Goal: Navigation & Orientation: Find specific page/section

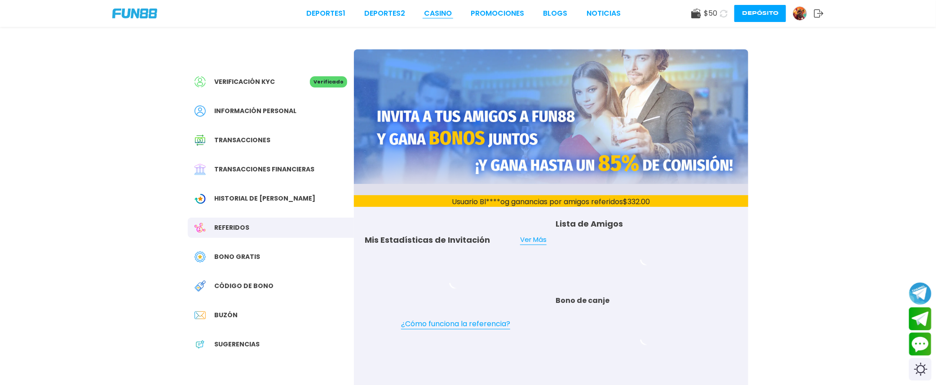
click at [445, 16] on link "CASINO" at bounding box center [438, 13] width 28 height 11
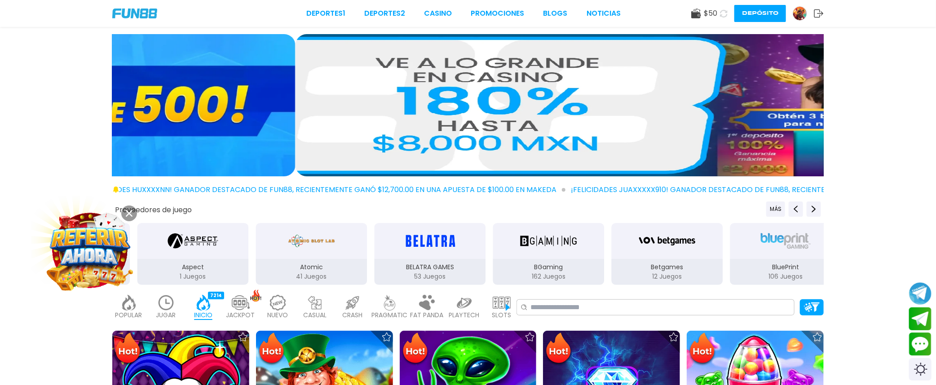
click at [95, 256] on img at bounding box center [89, 250] width 81 height 81
